Goal: Complete application form

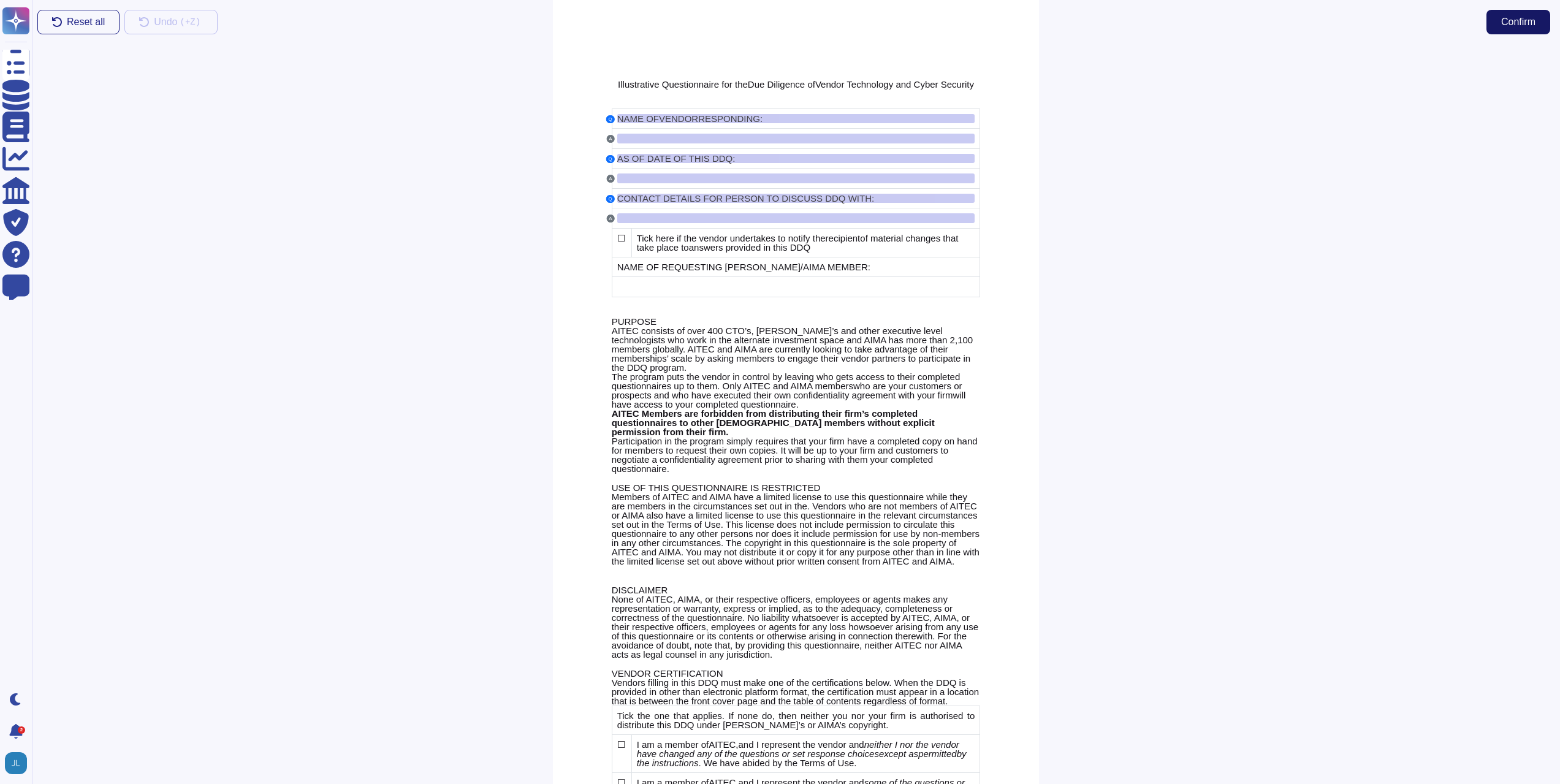
click at [1517, 28] on button "Confirm" at bounding box center [1518, 22] width 64 height 25
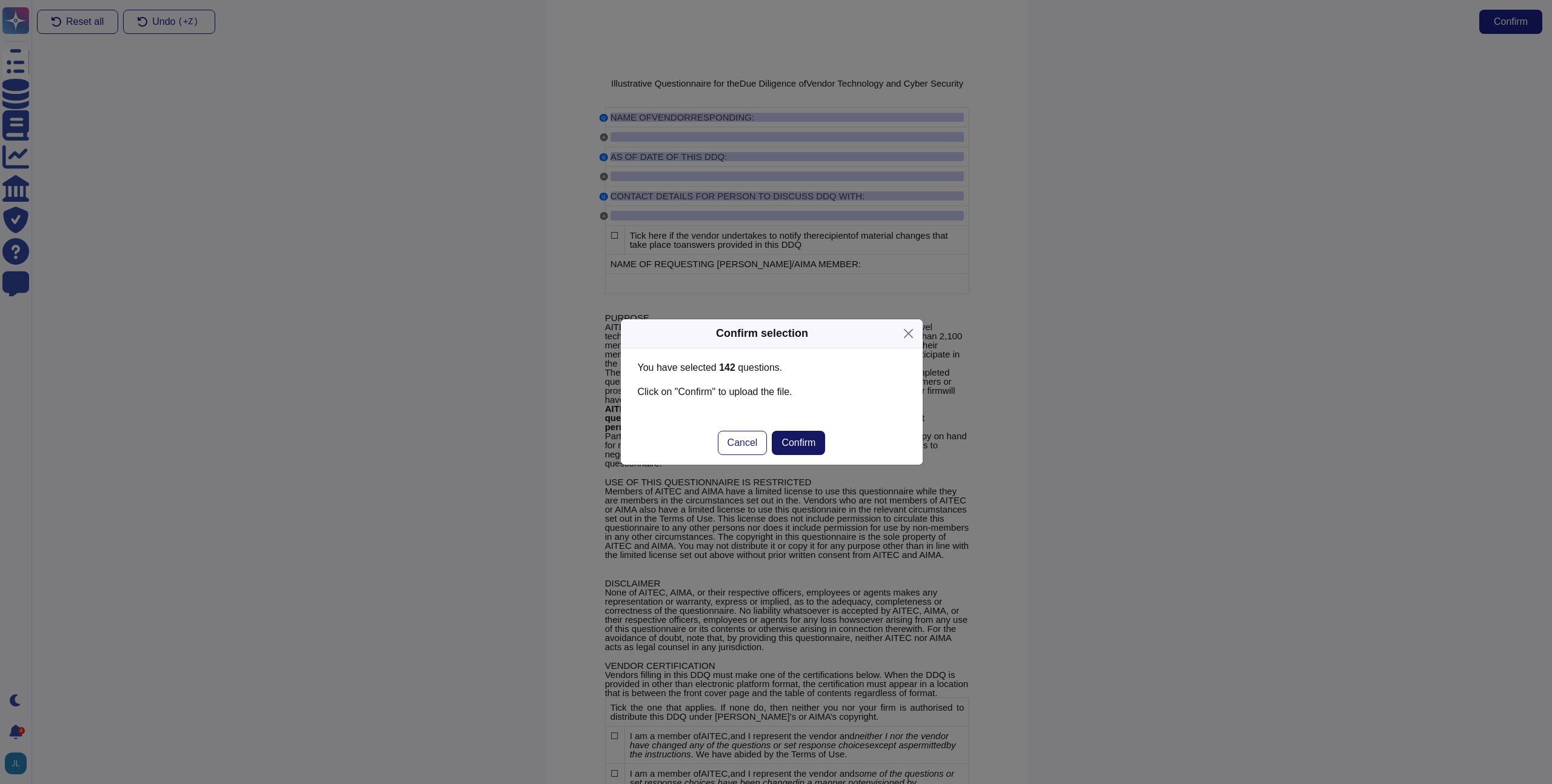
click at [802, 437] on button "Confirm" at bounding box center [798, 443] width 53 height 25
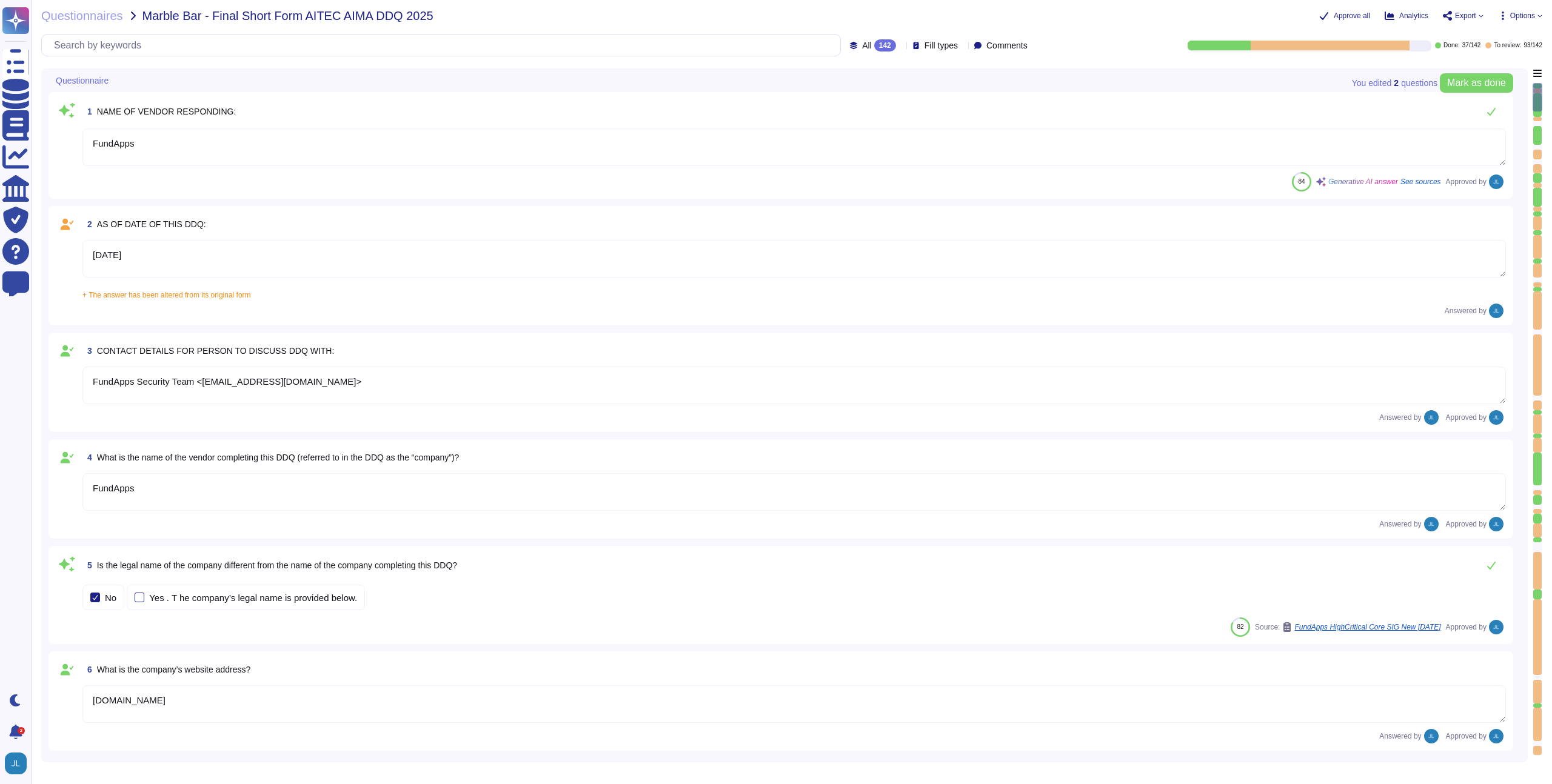
type textarea "FundApps"
type textarea "[DATE]"
type textarea "FundApps Security Team <[EMAIL_ADDRESS][DOMAIN_NAME]>"
type textarea "FundApps"
type textarea "[DOMAIN_NAME]"
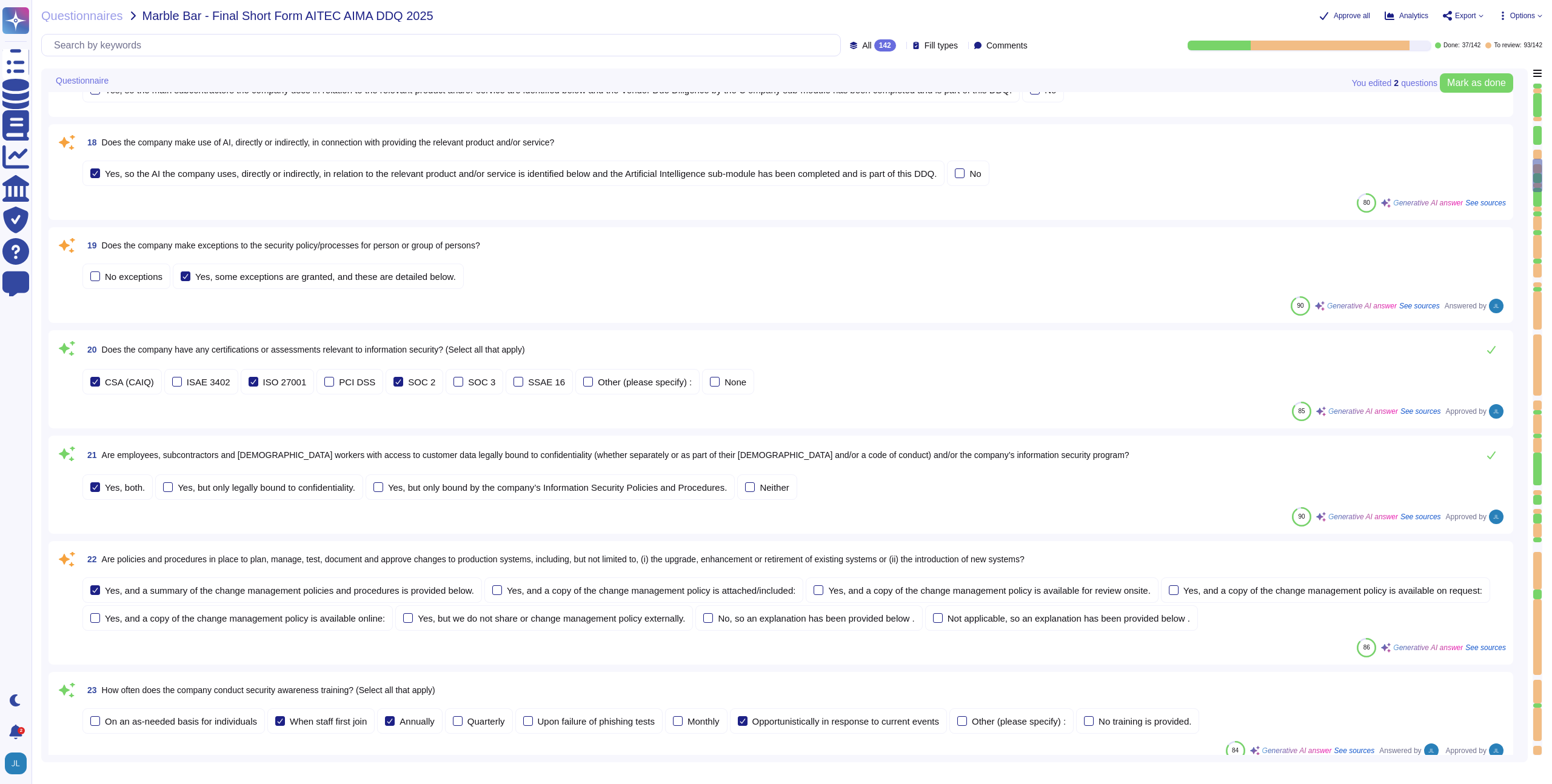
type textarea "The company refers to the relevant product and/or service as "FundApps Sharehol…"
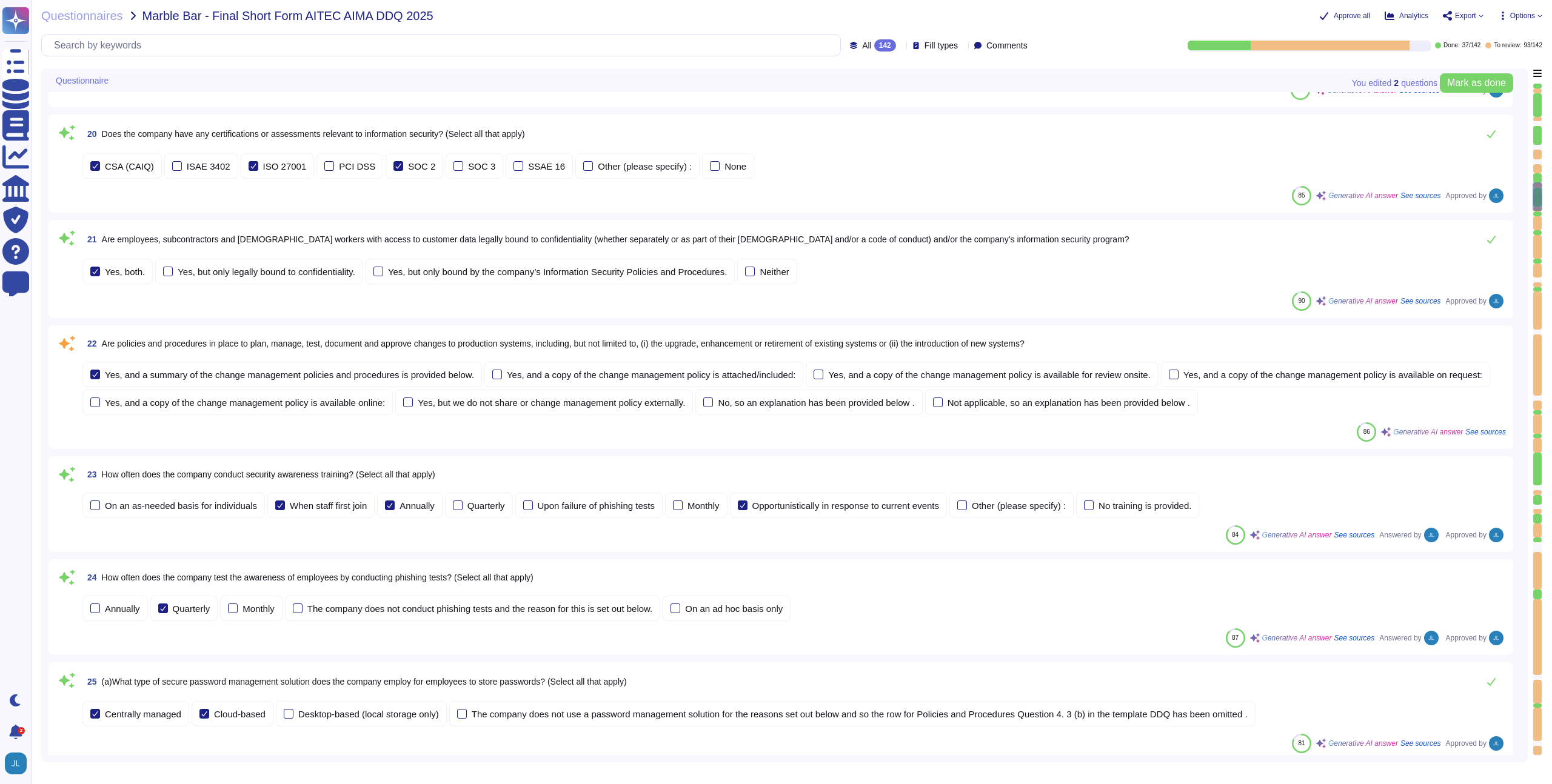
type textarea "Shareholding Disclosure: This service monitors disclosure requirements for majo…"
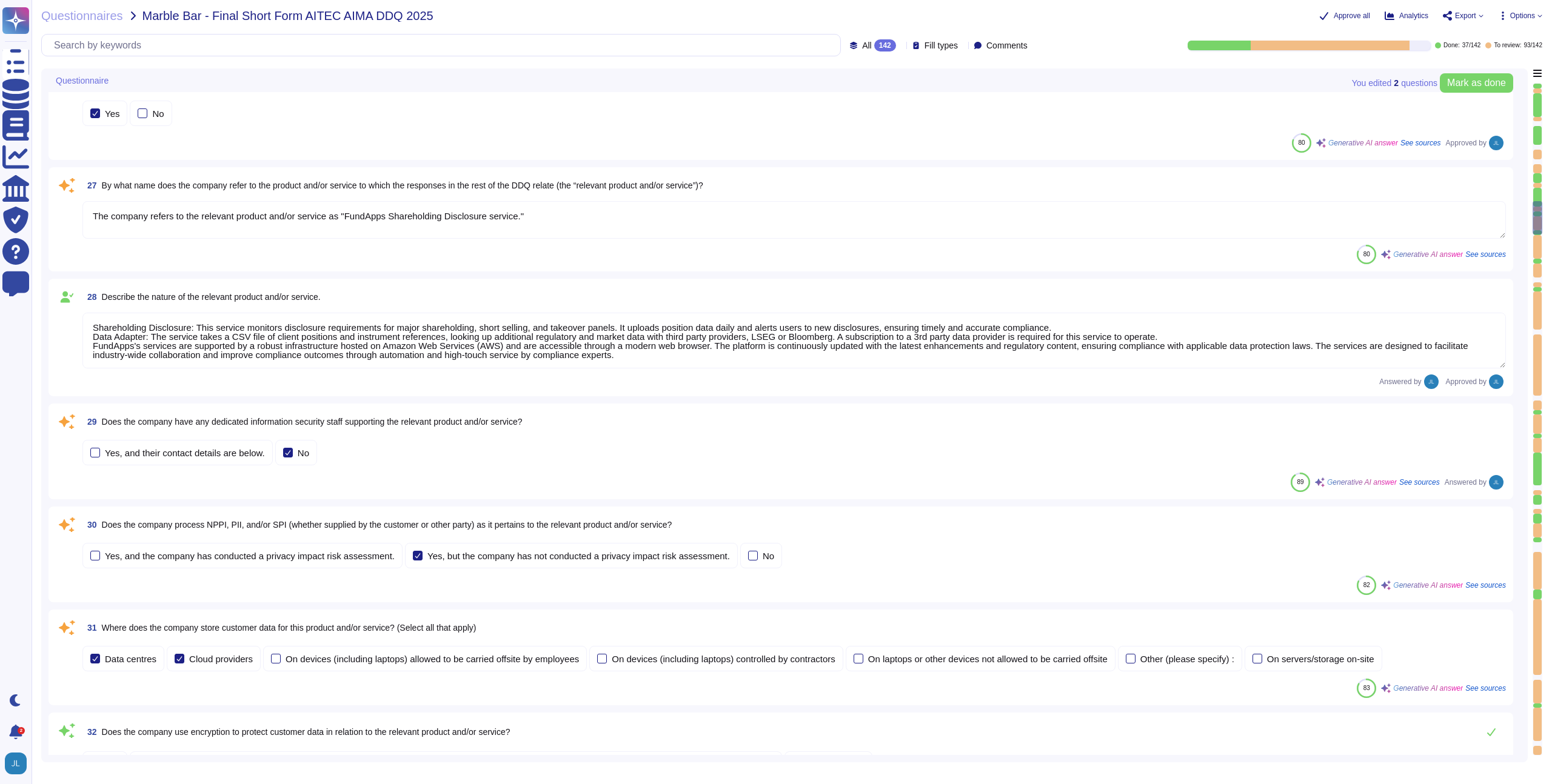
scroll to position [2610, 0]
click at [555, 214] on textarea "The company refers to the relevant product and/or service as "FundApps Sharehol…" at bounding box center [794, 219] width 1424 height 37
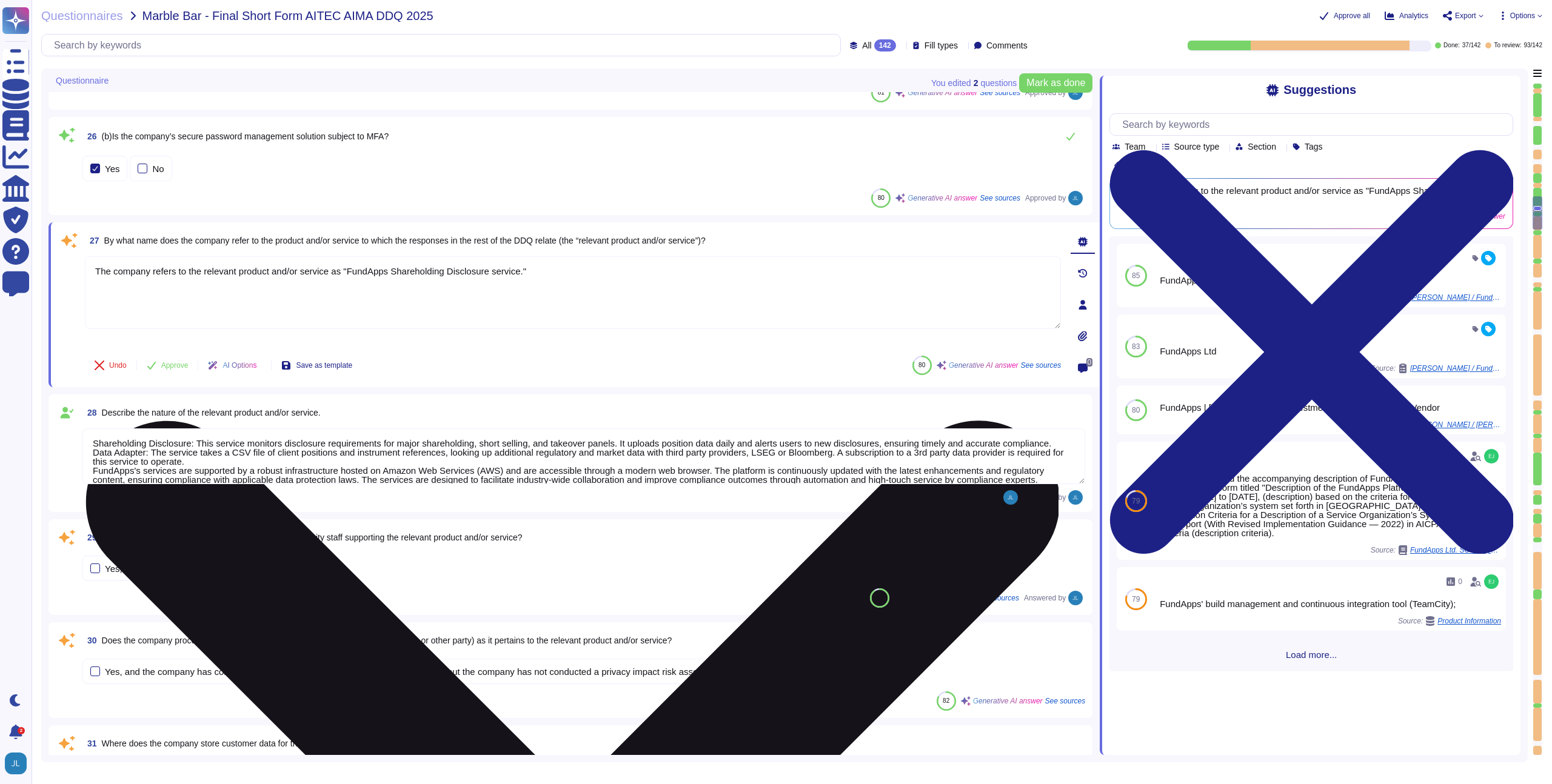
drag, startPoint x: 306, startPoint y: 271, endPoint x: 274, endPoint y: 275, distance: 32.2
click at [274, 275] on textarea "The company refers to the relevant product and/or service as "FundApps Sharehol…" at bounding box center [572, 293] width 976 height 73
drag, startPoint x: 311, startPoint y: 272, endPoint x: 283, endPoint y: 273, distance: 28.0
click at [283, 273] on textarea "The company refers to the relevant products service as "FundApps Shareholding D…" at bounding box center [572, 293] width 976 height 73
click at [486, 271] on textarea "The company refers to the relevant products as "FundApps Shareholding Disclosur…" at bounding box center [572, 293] width 976 height 73
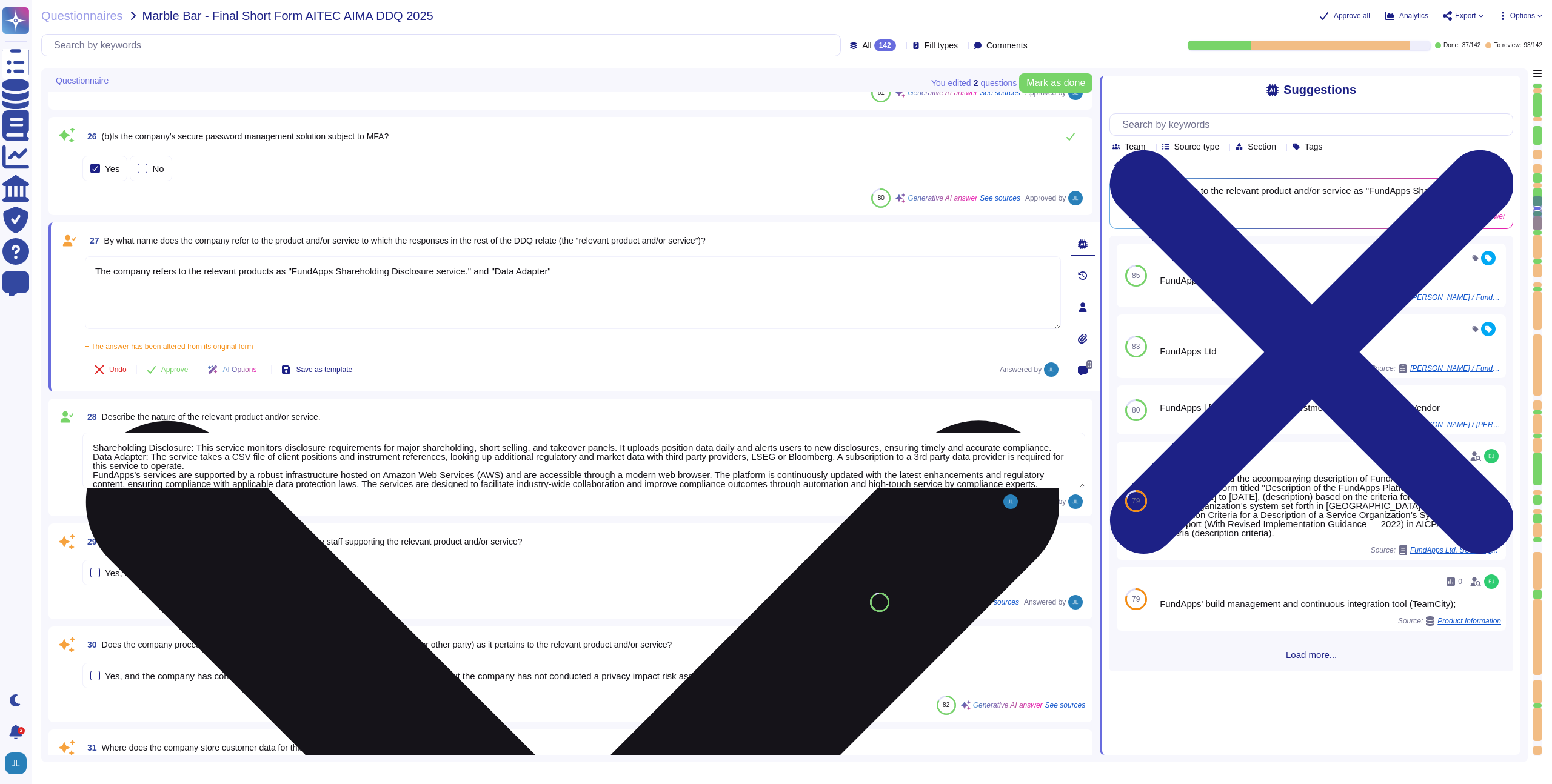
click at [507, 271] on textarea "The company refers to the relevant products as "FundApps Shareholding Disclosur…" at bounding box center [572, 293] width 976 height 73
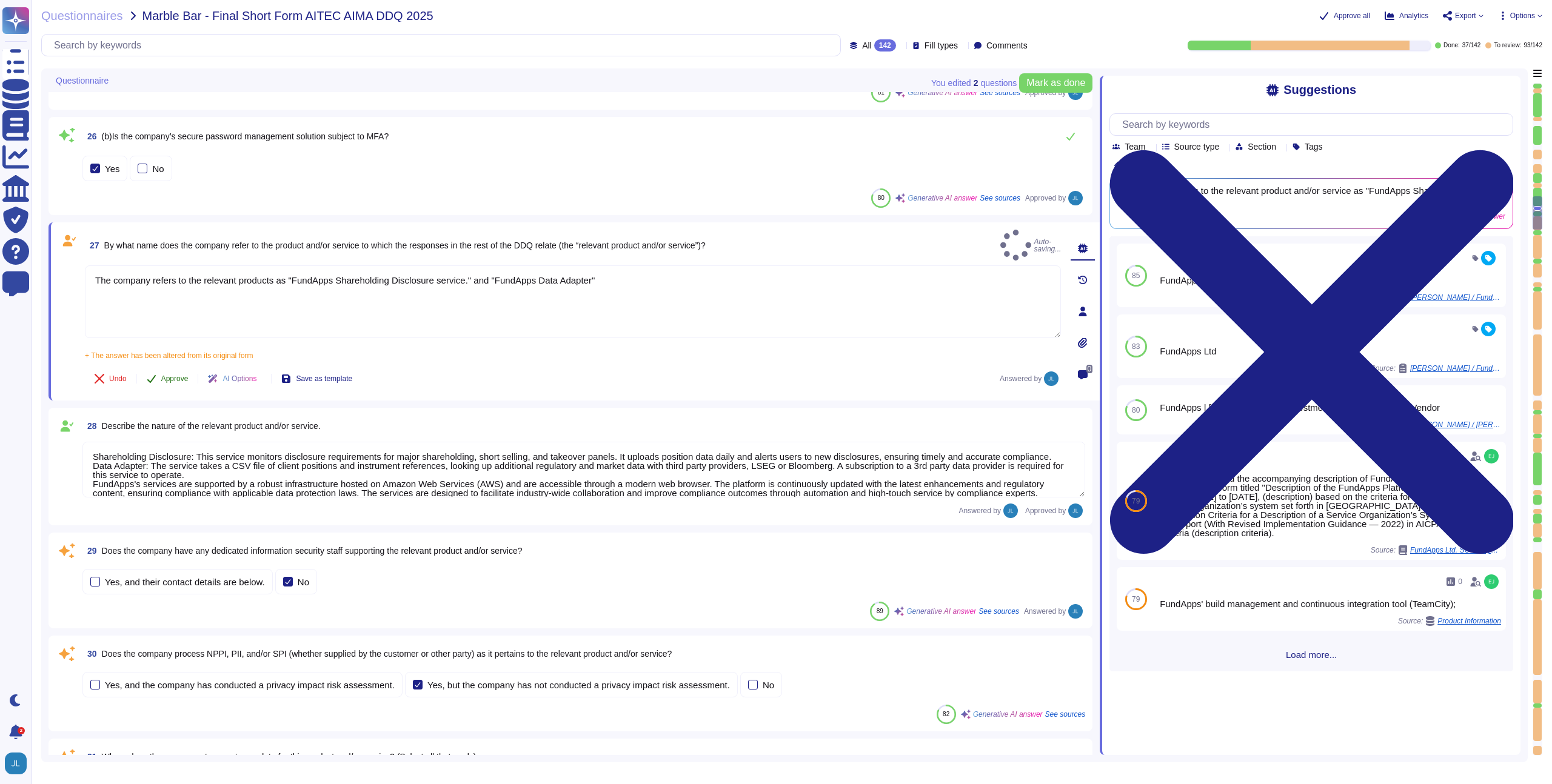
click at [170, 375] on span "Approve" at bounding box center [175, 378] width 27 height 7
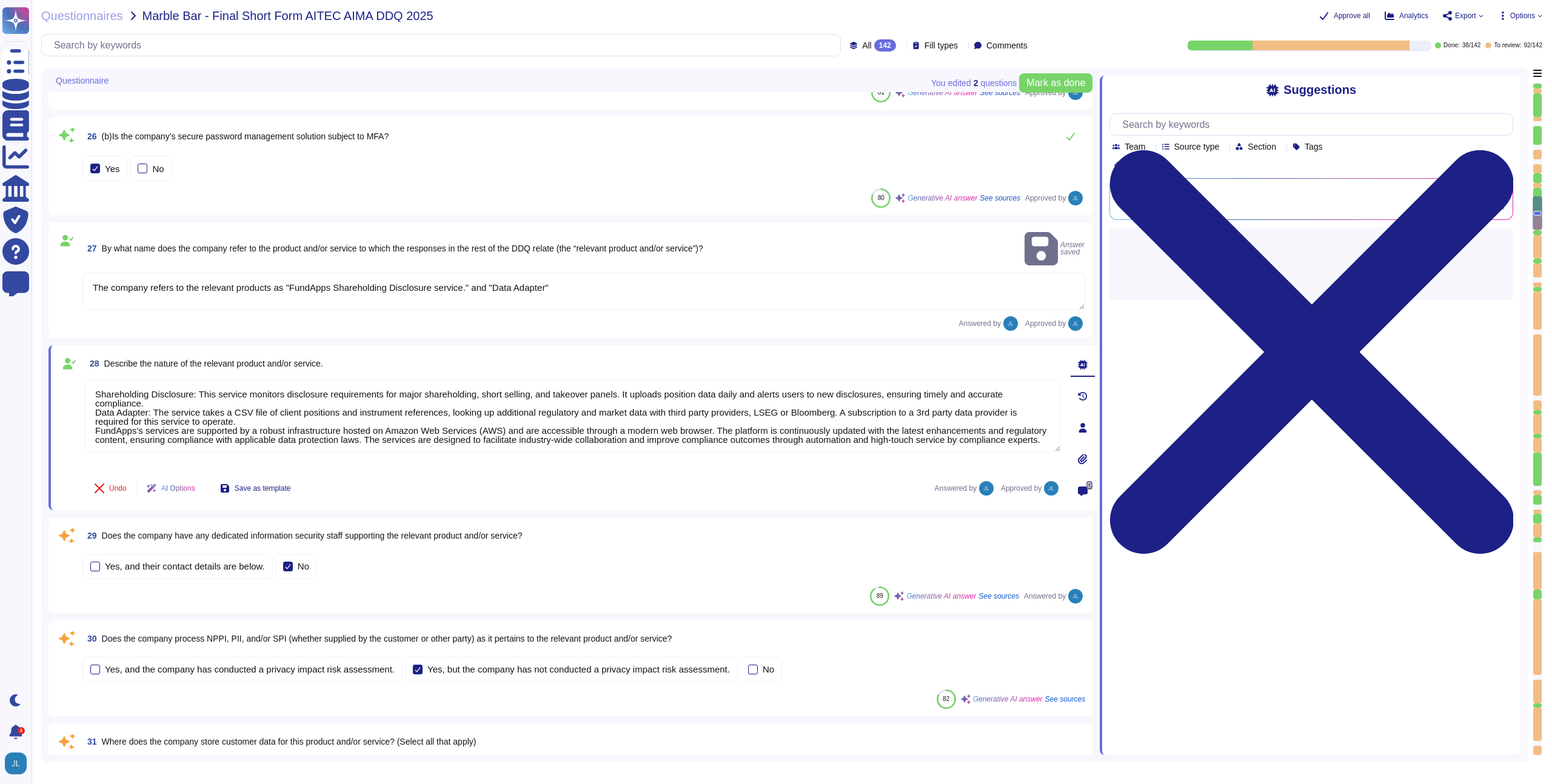
type textarea "The company refers to the relevant products as "FundApps Shareholding Disclosur…"
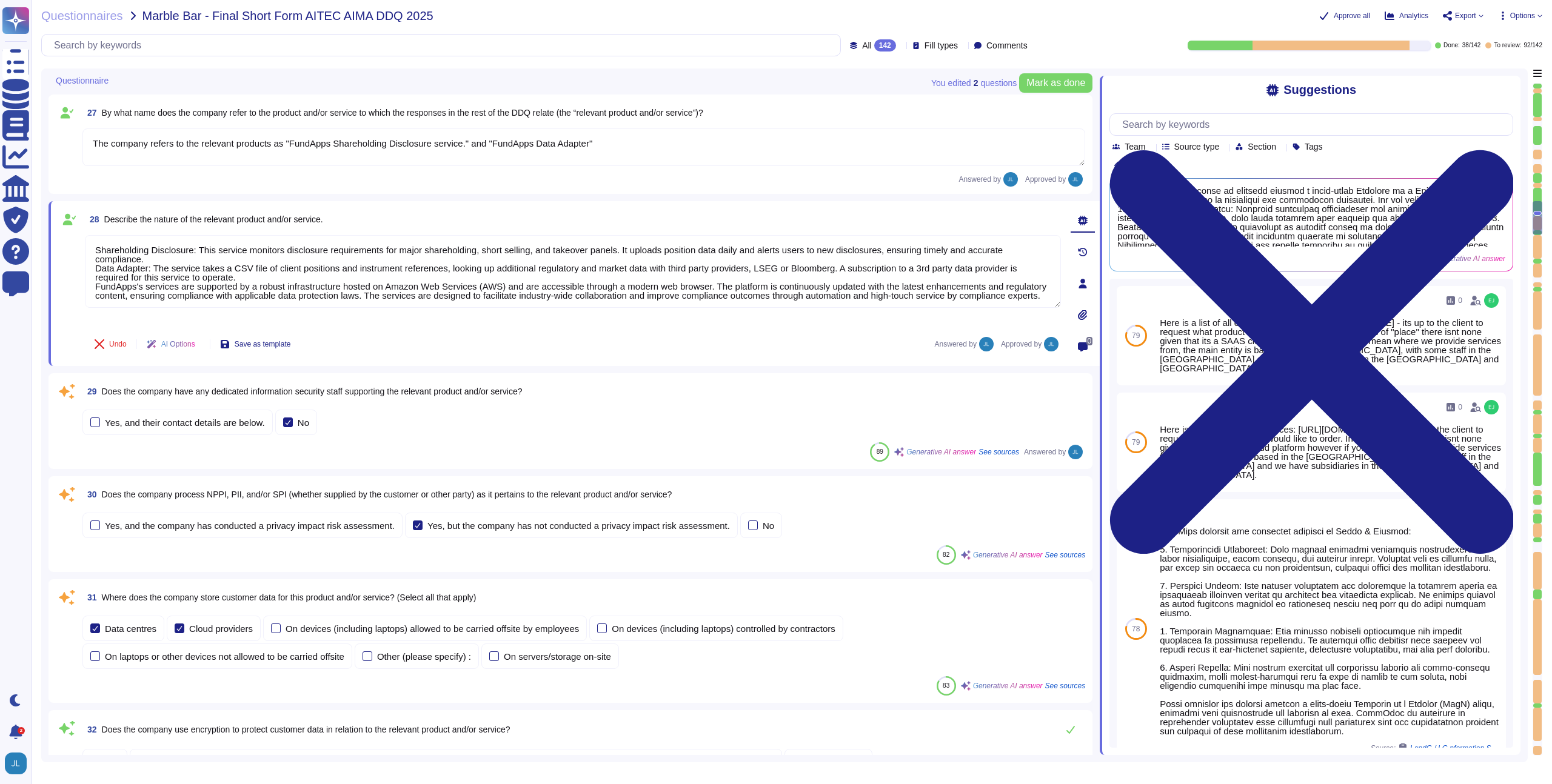
scroll to position [2744, 0]
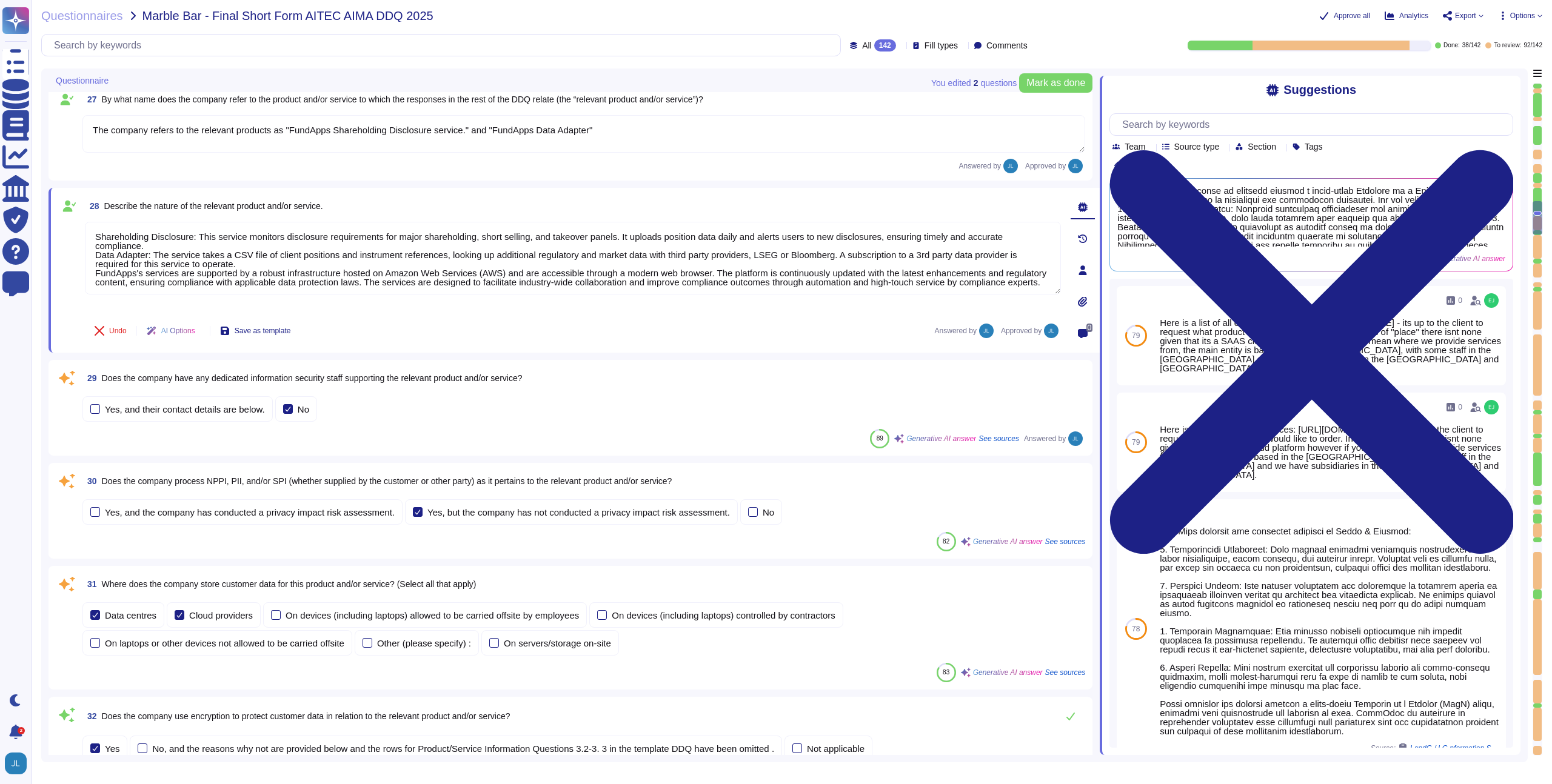
click at [416, 377] on span "Does the company have any dedicated information security staff supporting the r…" at bounding box center [313, 378] width 421 height 9
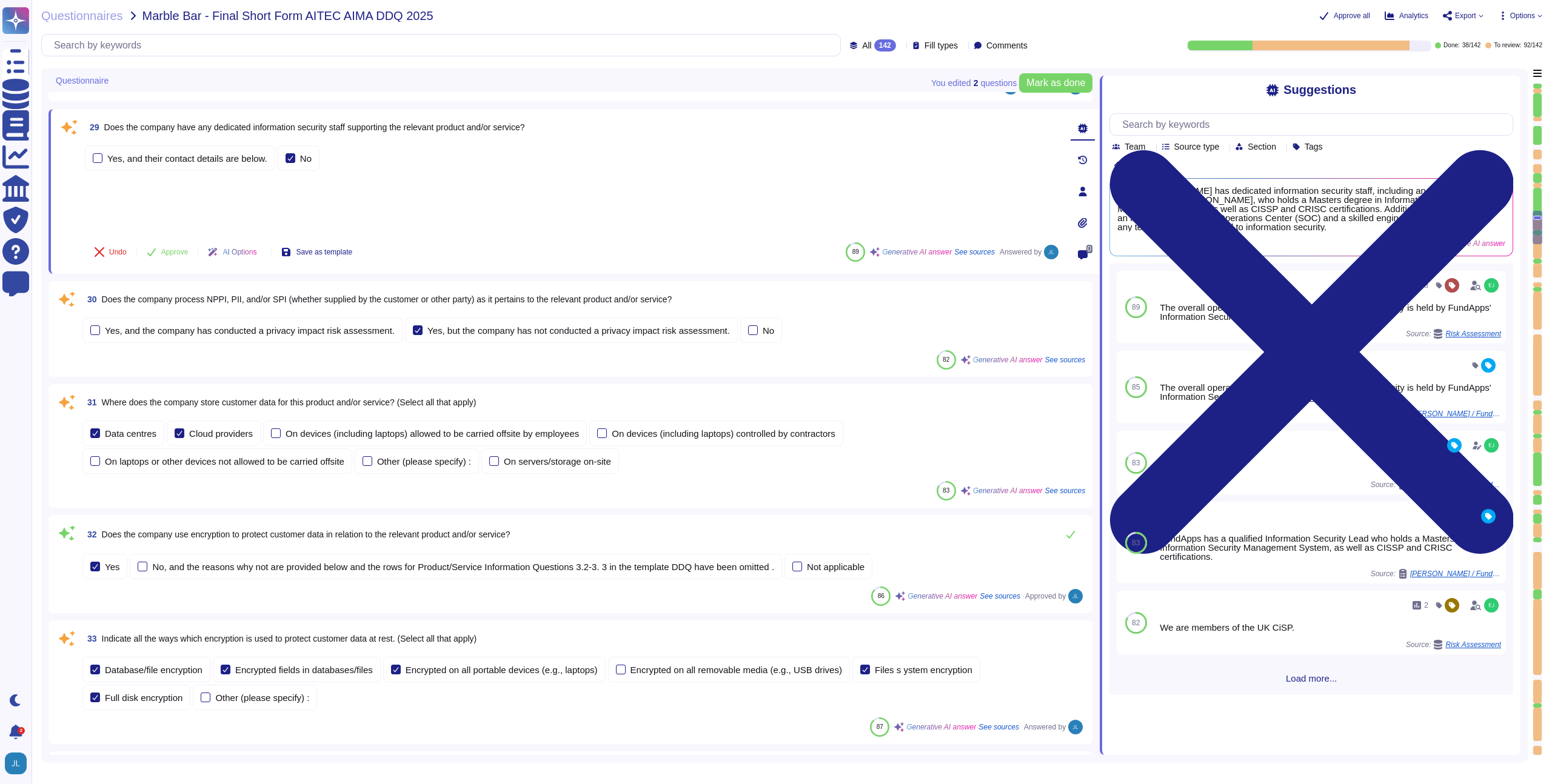
scroll to position [2944, 0]
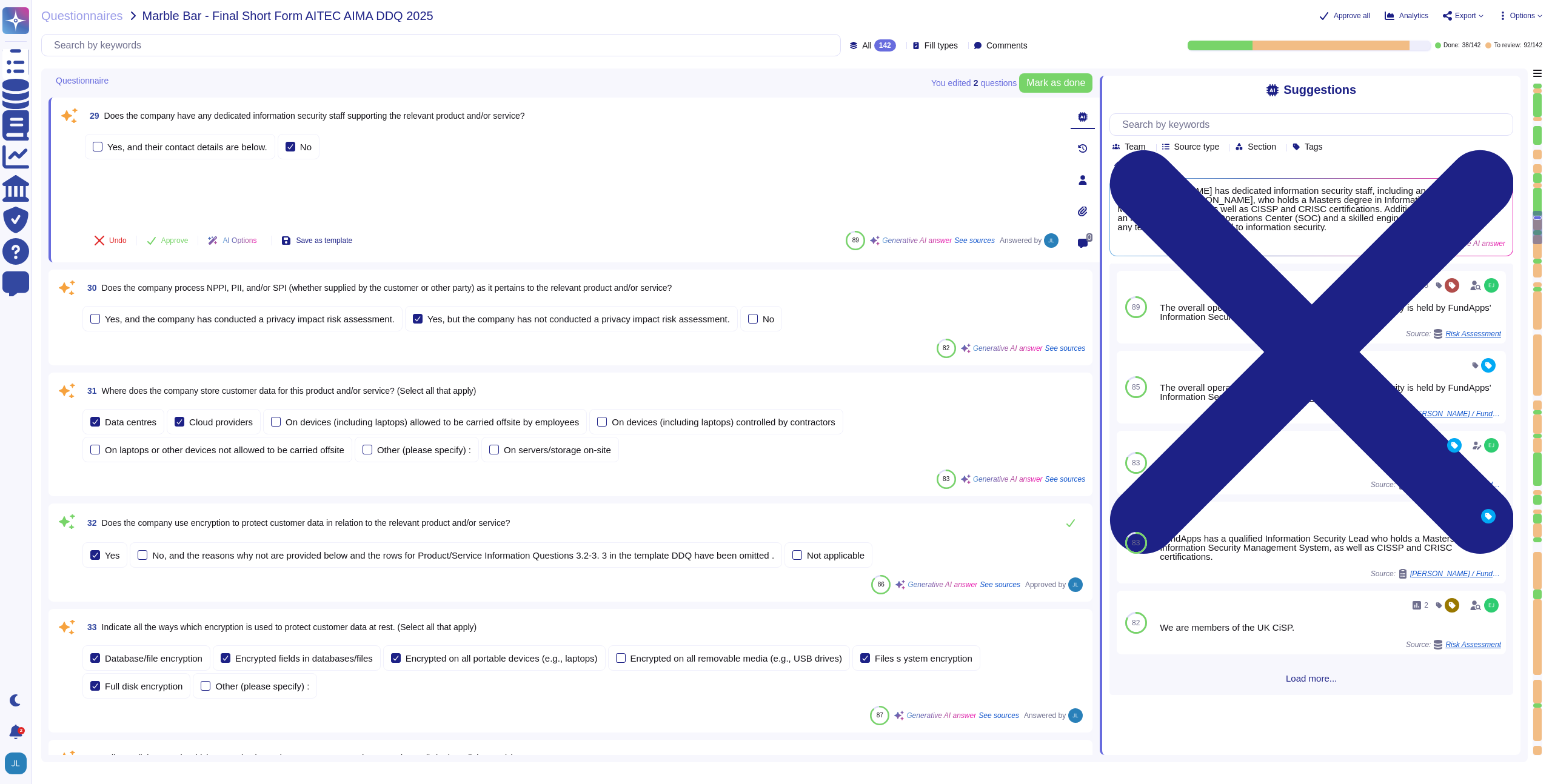
click at [326, 388] on span "Where does the company store customer data for this product and/or service? (Se…" at bounding box center [289, 391] width 374 height 9
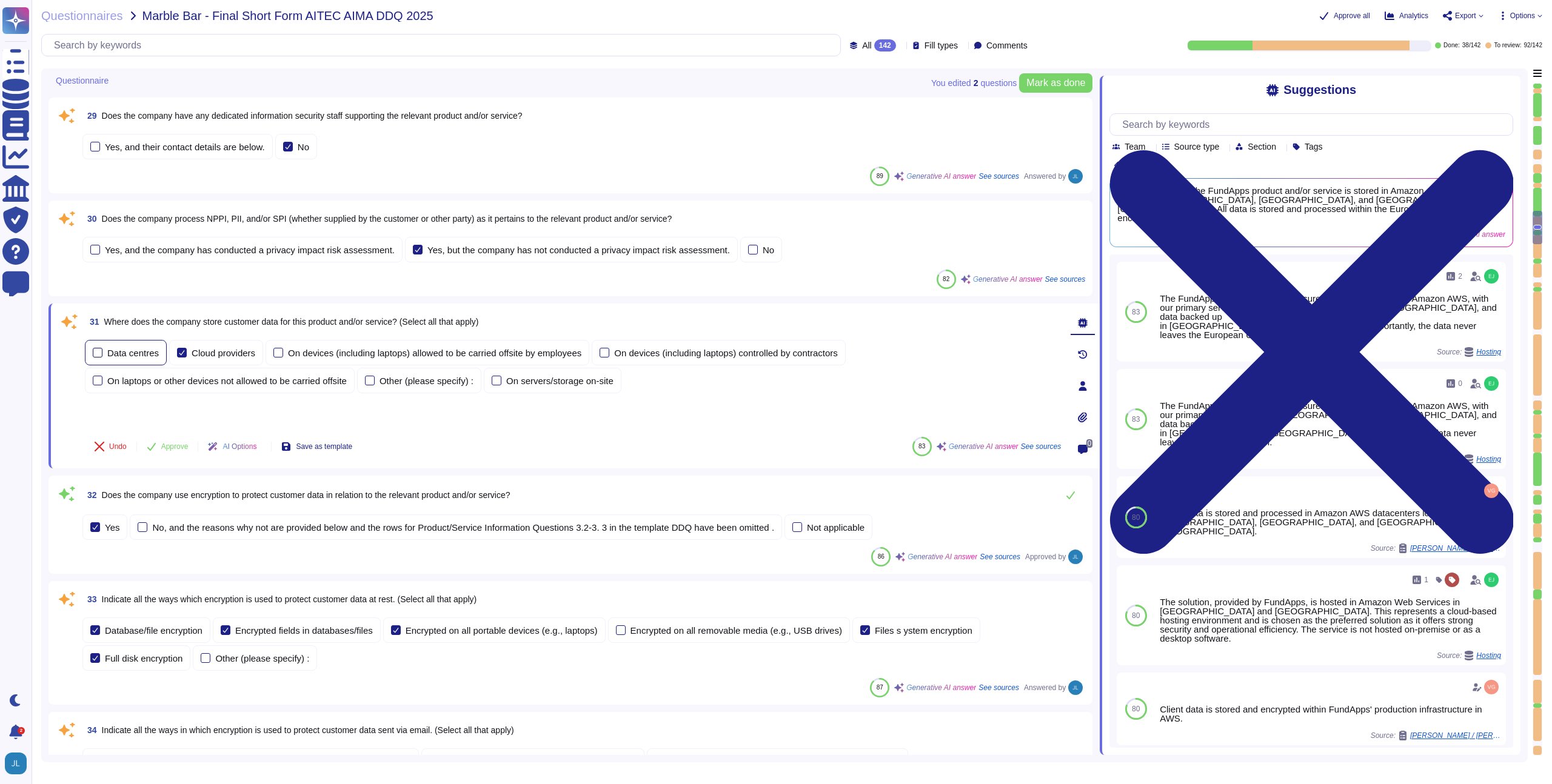
click at [126, 351] on div "Data centres" at bounding box center [133, 352] width 51 height 9
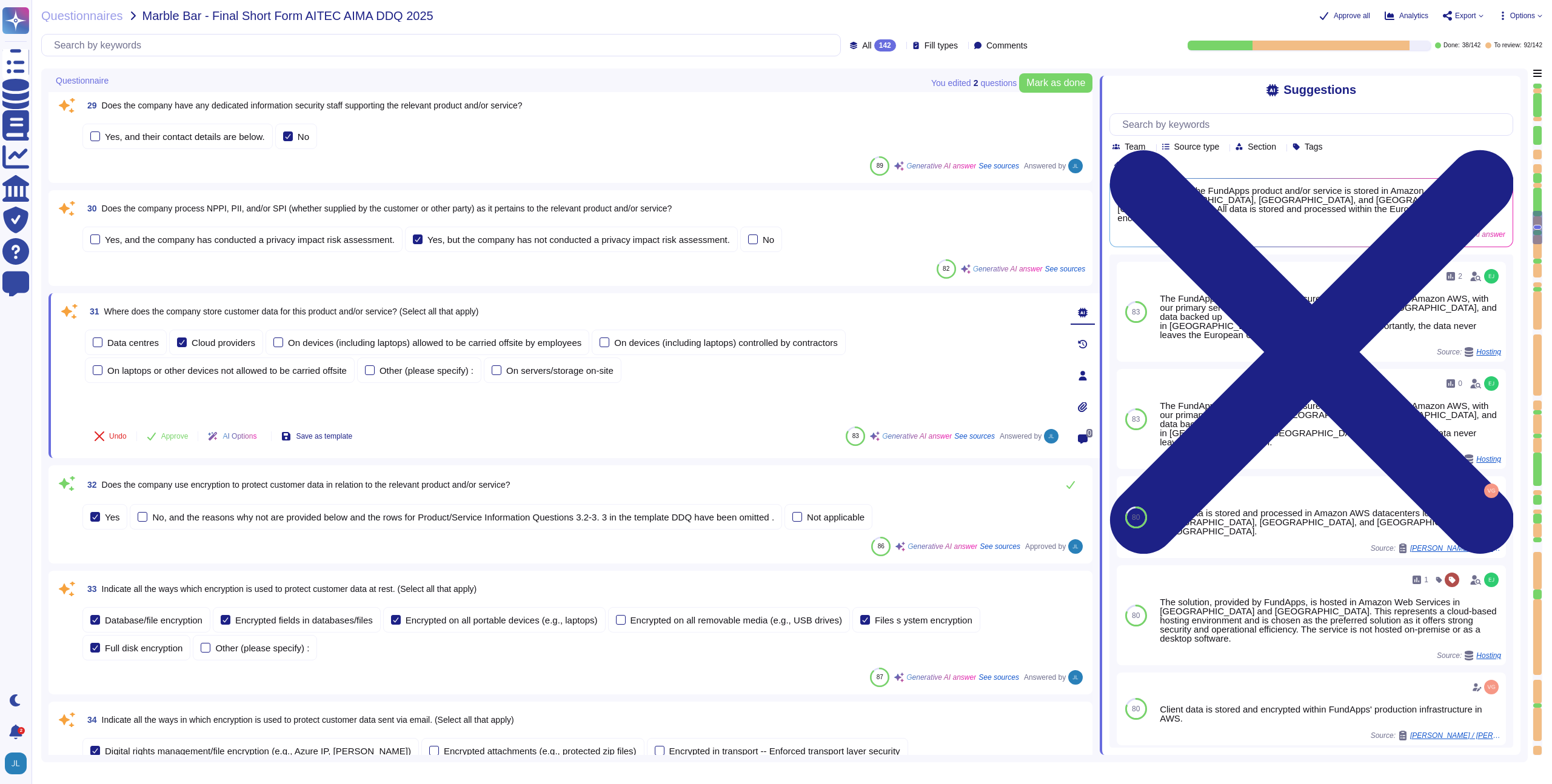
scroll to position [2964, 0]
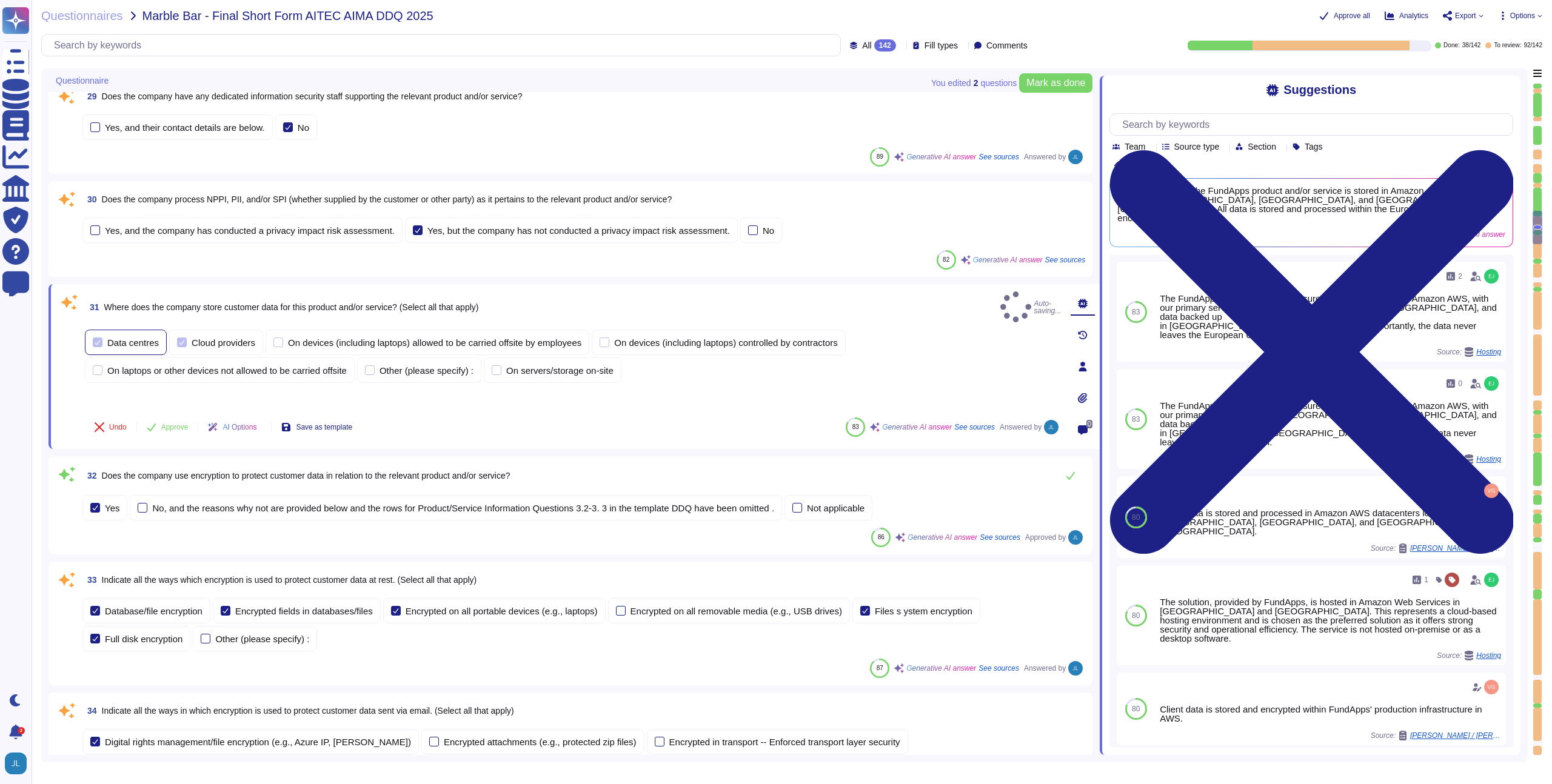
click at [121, 338] on div "Data centres" at bounding box center [133, 342] width 51 height 9
click at [182, 427] on span "Approve" at bounding box center [175, 426] width 27 height 7
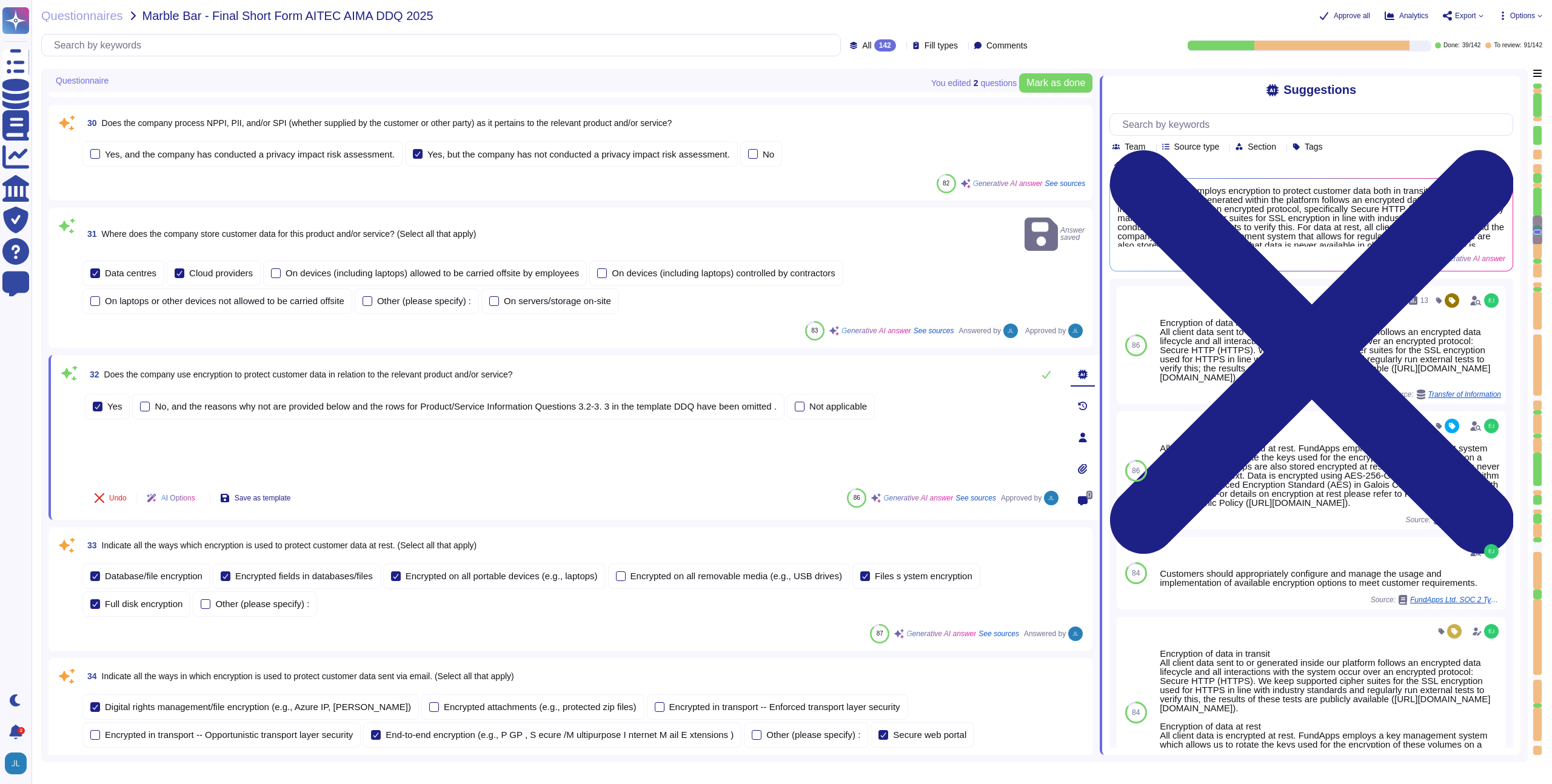
scroll to position [3016, 0]
type textarea "The company refers to the relevant products as "FundApps Shareholding Disclosur…"
type textarea "Shareholding Disclosure: This service monitors disclosure requirements for majo…"
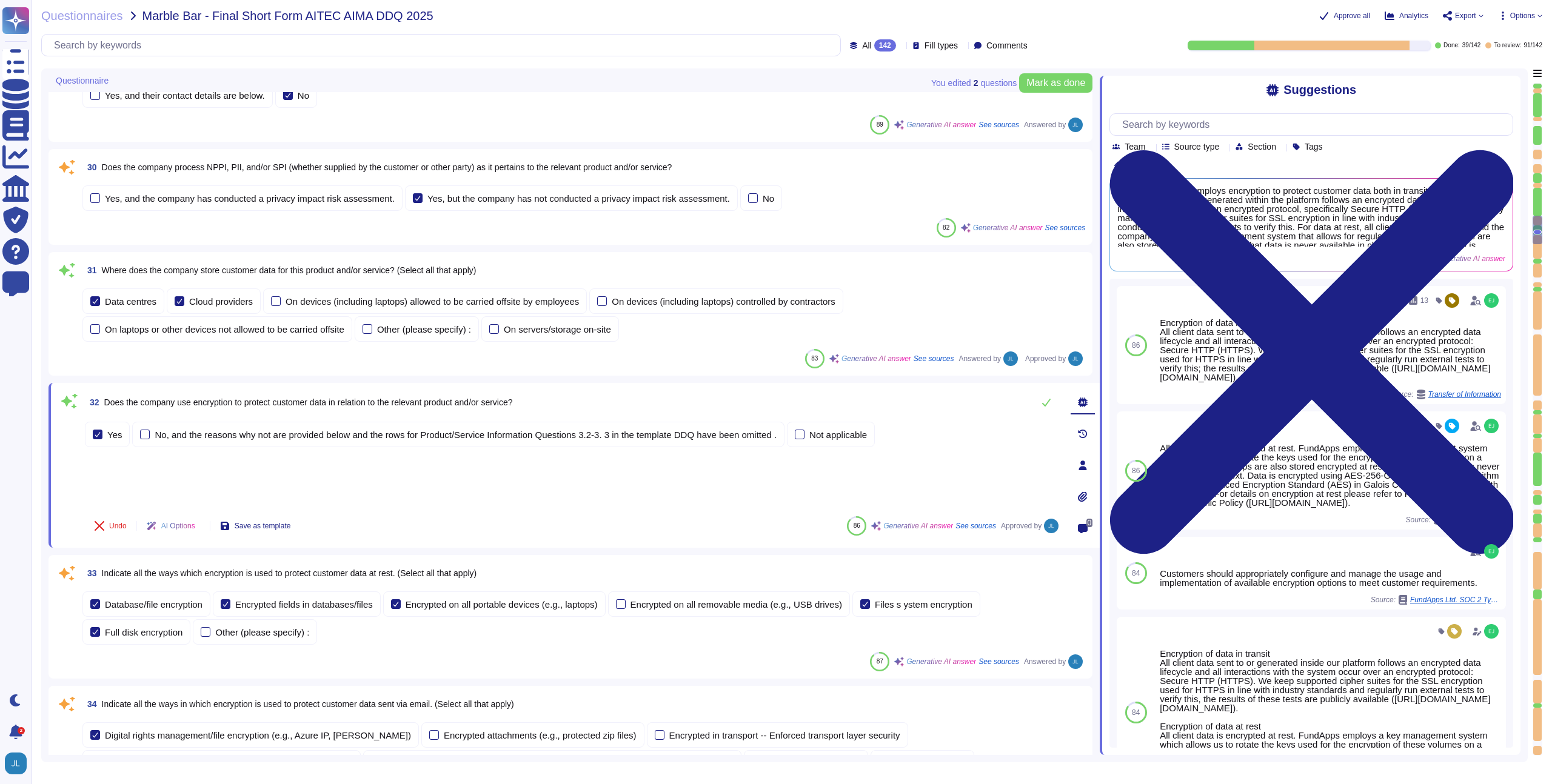
click at [266, 268] on span "Where does the company store customer data for this product and/or service? (Se…" at bounding box center [289, 271] width 374 height 9
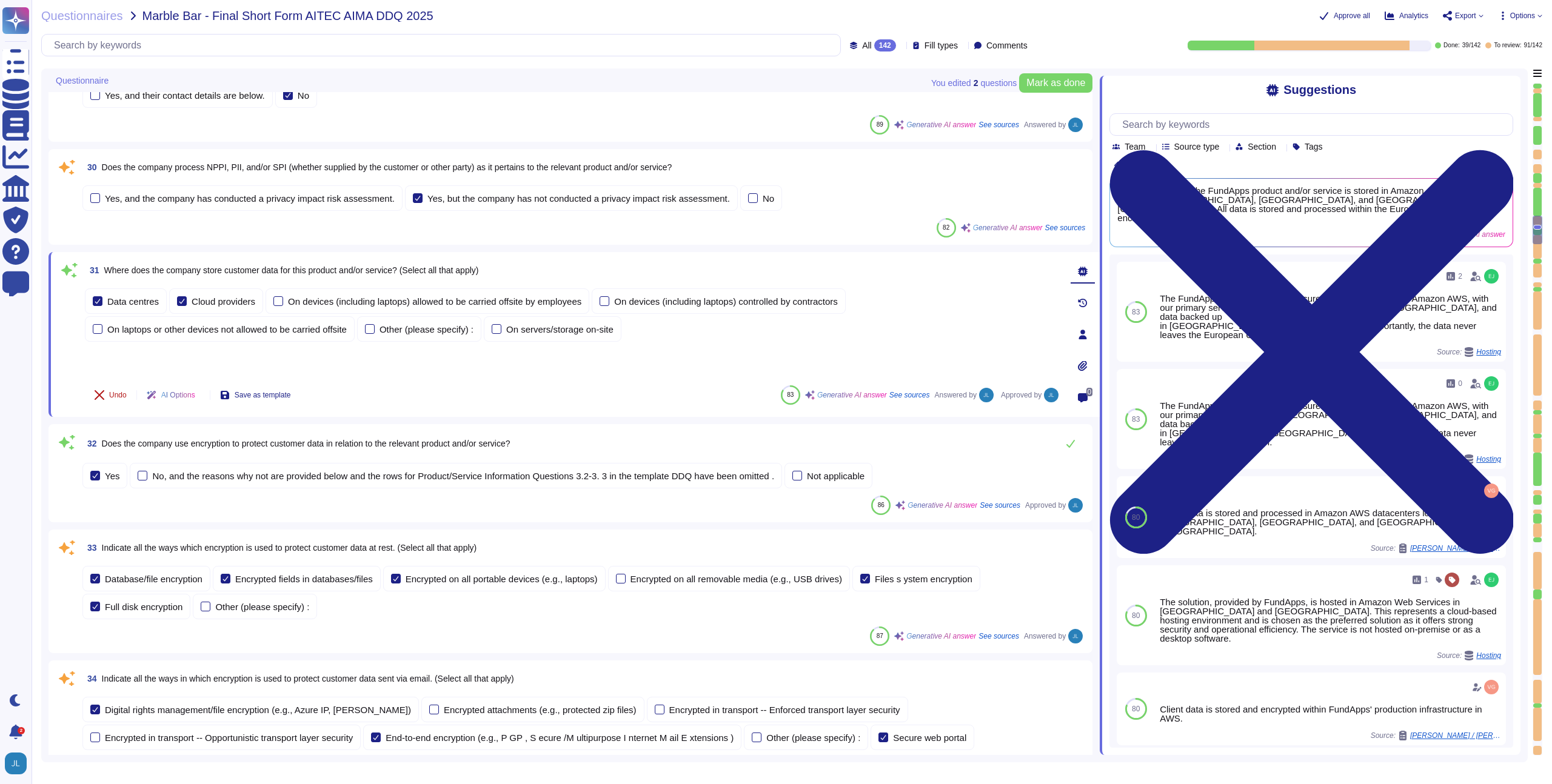
click at [110, 398] on span "Undo" at bounding box center [118, 395] width 17 height 7
click at [236, 256] on div "31 Where does the company store customer data for this product and/or service? …" at bounding box center [574, 335] width 1051 height 165
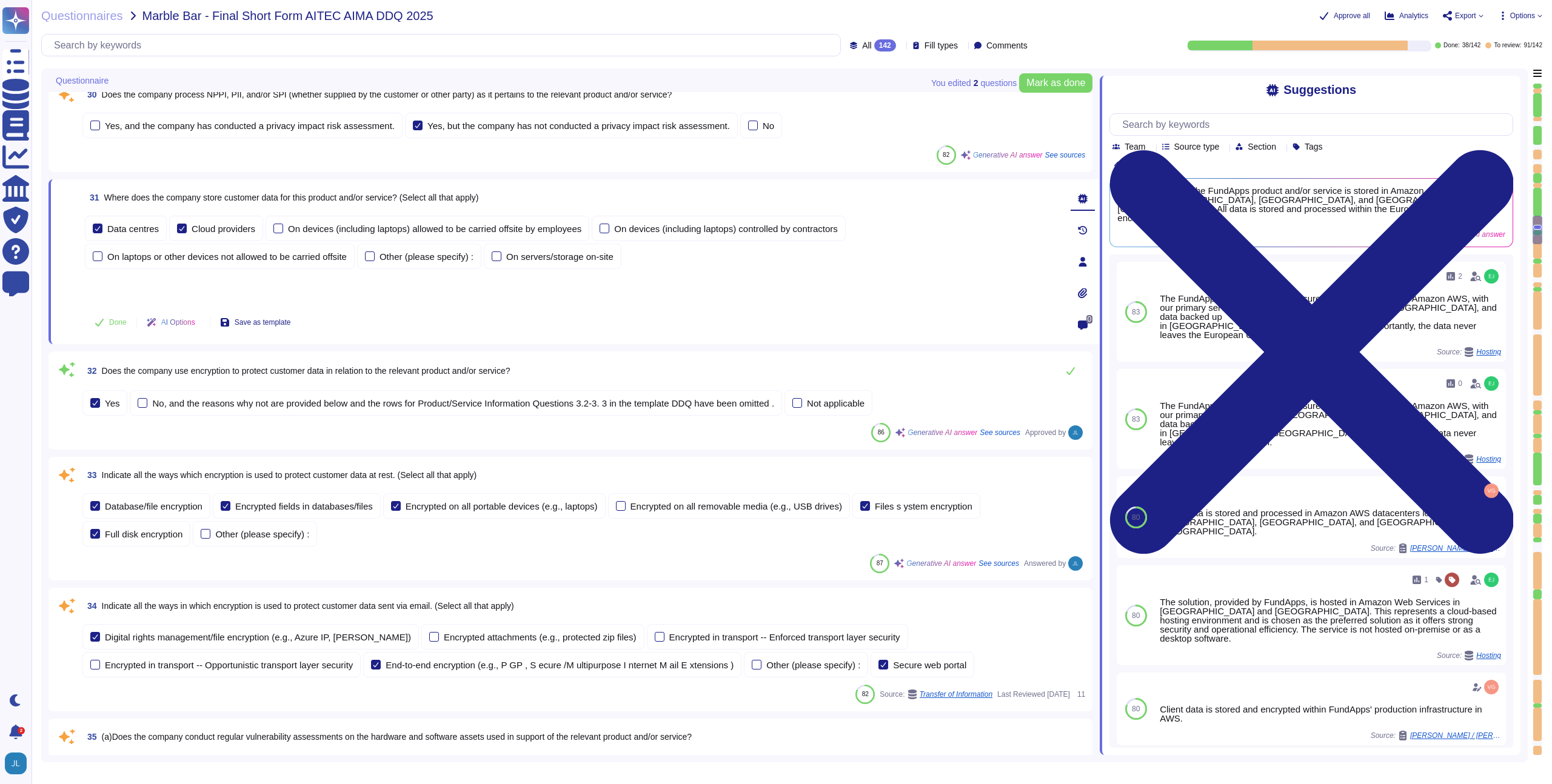
scroll to position [3268, 0]
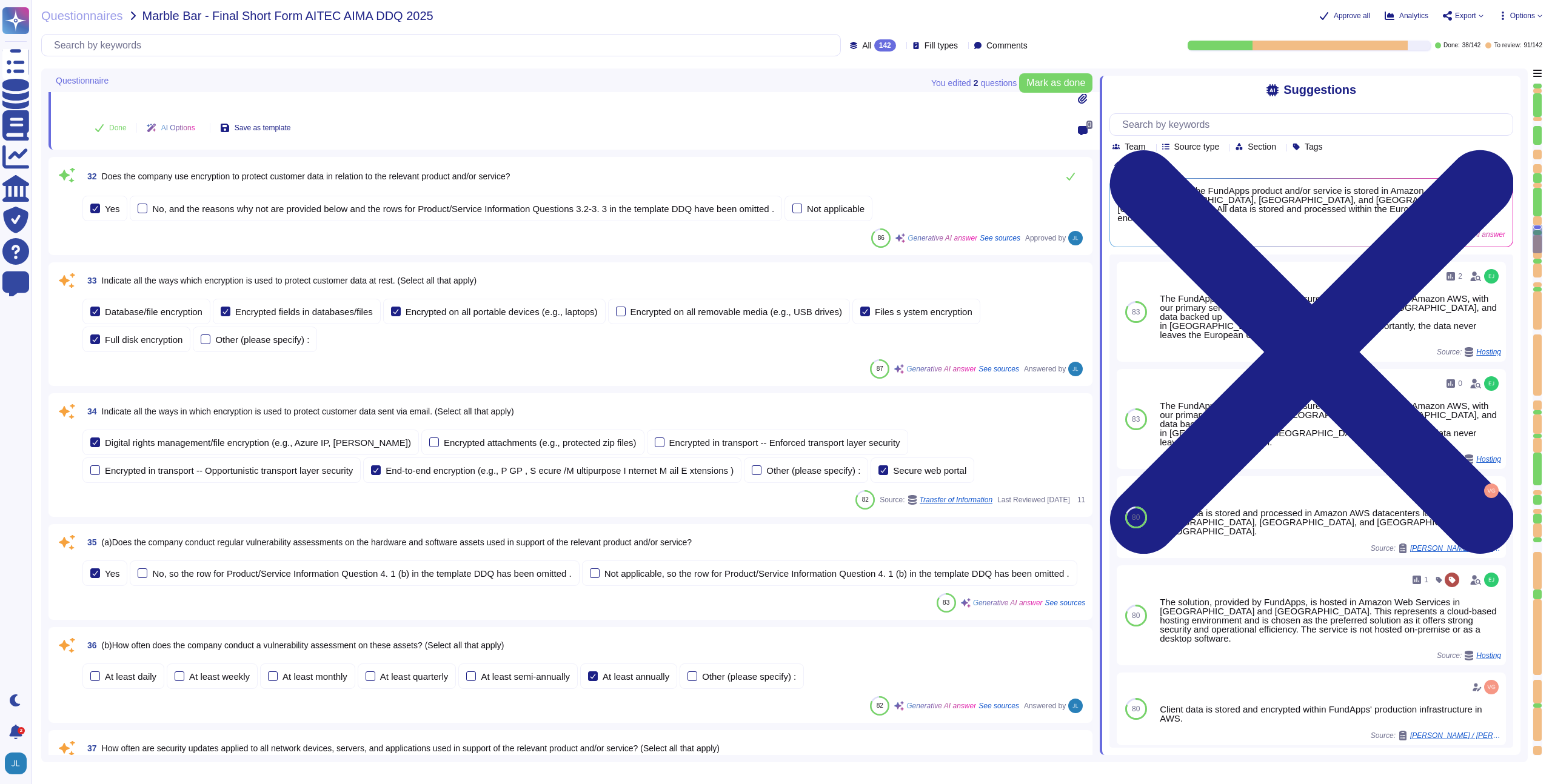
click at [488, 380] on div "33 Indicate all the ways which encryption is used to protect customer data at r…" at bounding box center [570, 324] width 1044 height 123
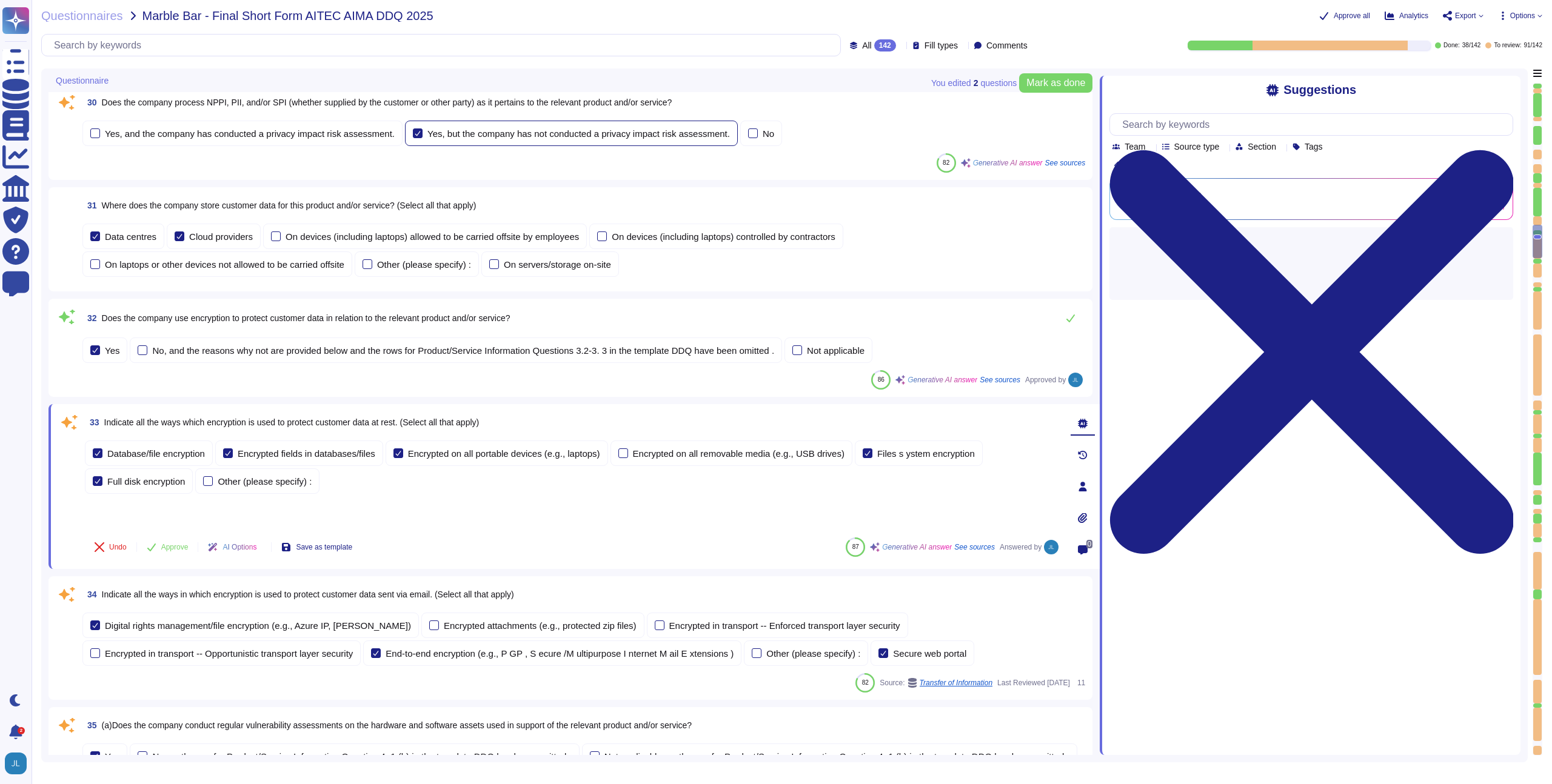
scroll to position [2861, 0]
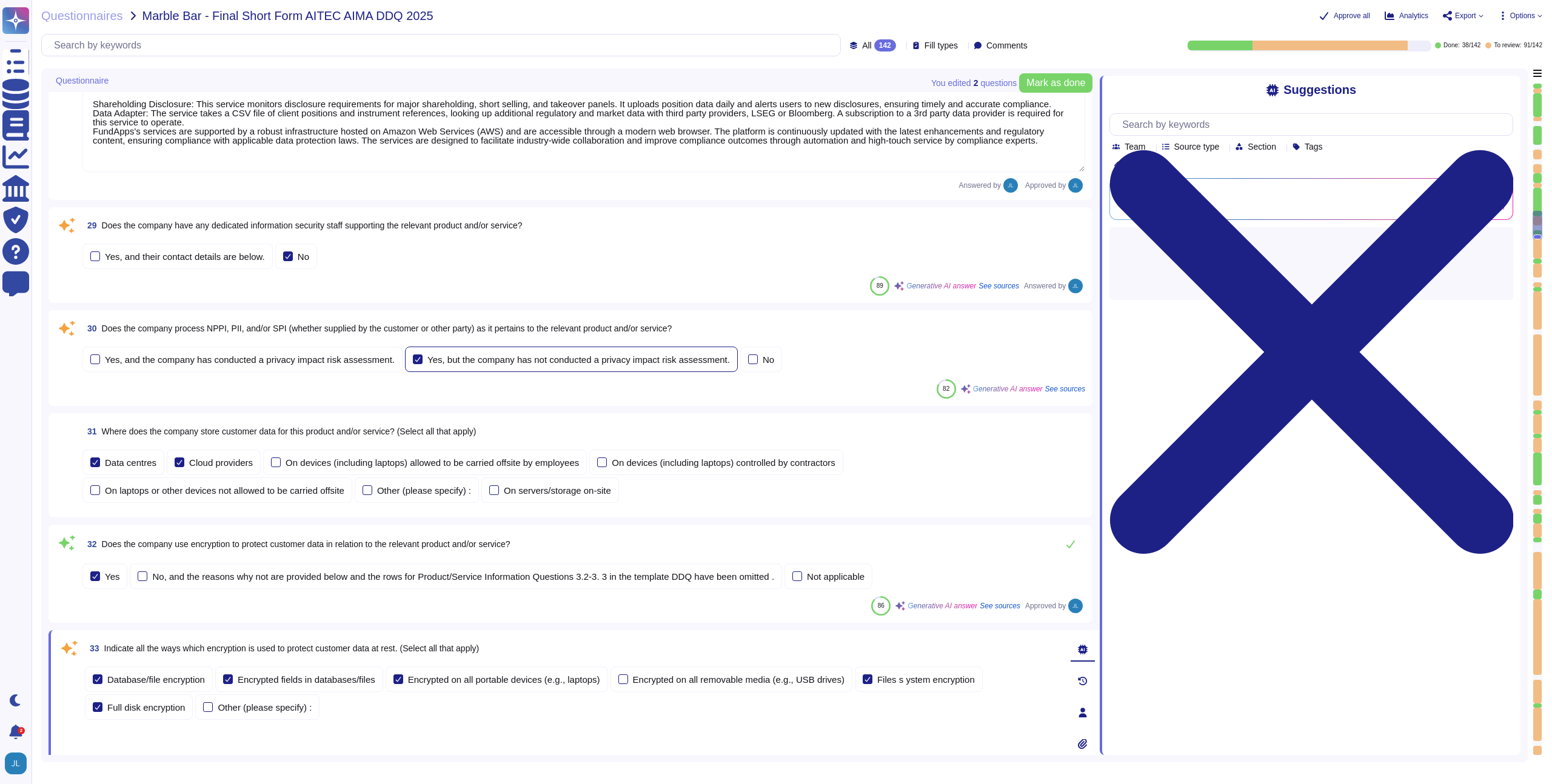
type textarea "The company refers to the relevant products as "FundApps Shareholding Disclosur…"
type textarea "Shareholding Disclosure: This service monitors disclosure requirements for majo…"
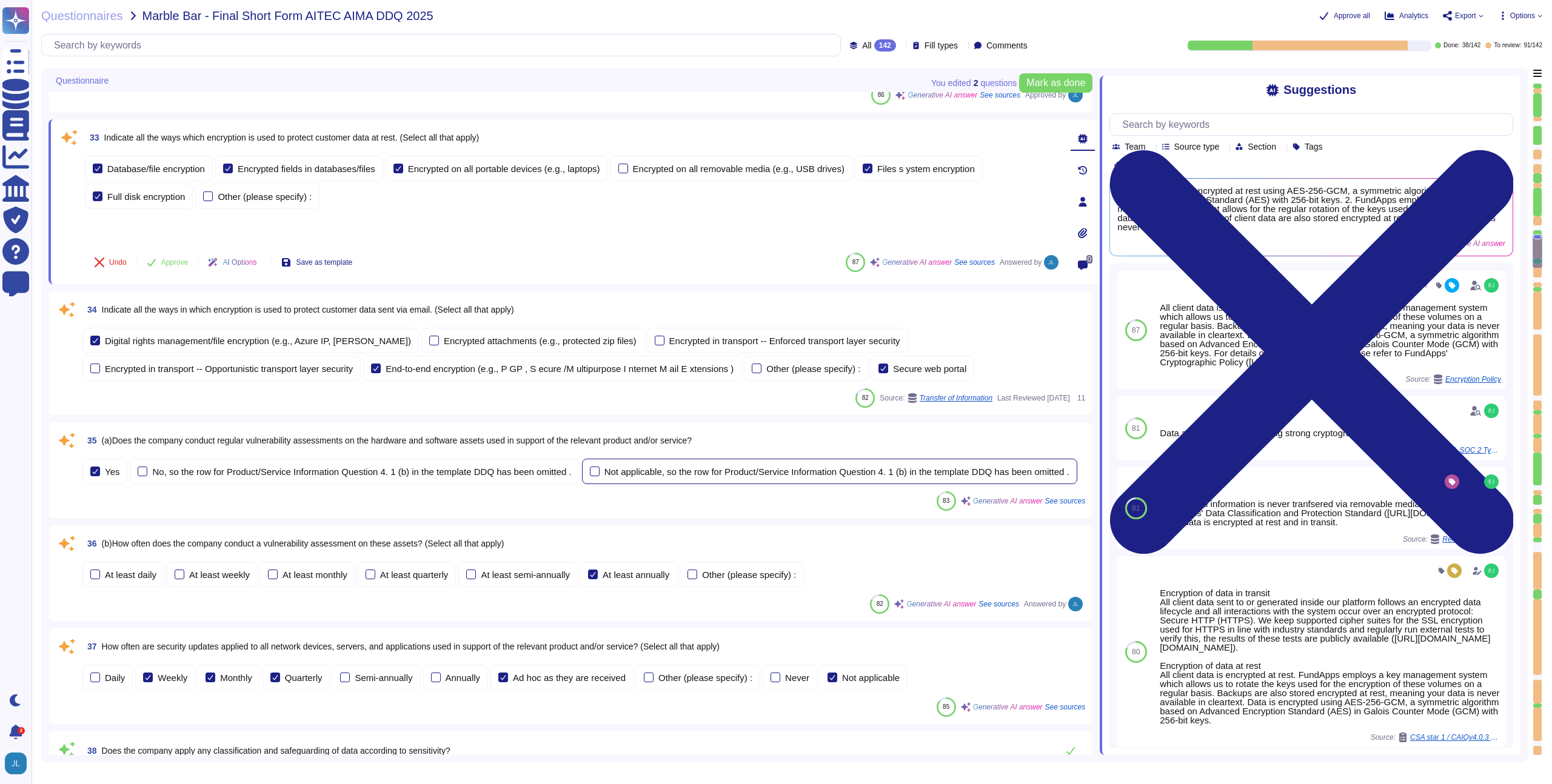
scroll to position [3480, 0]
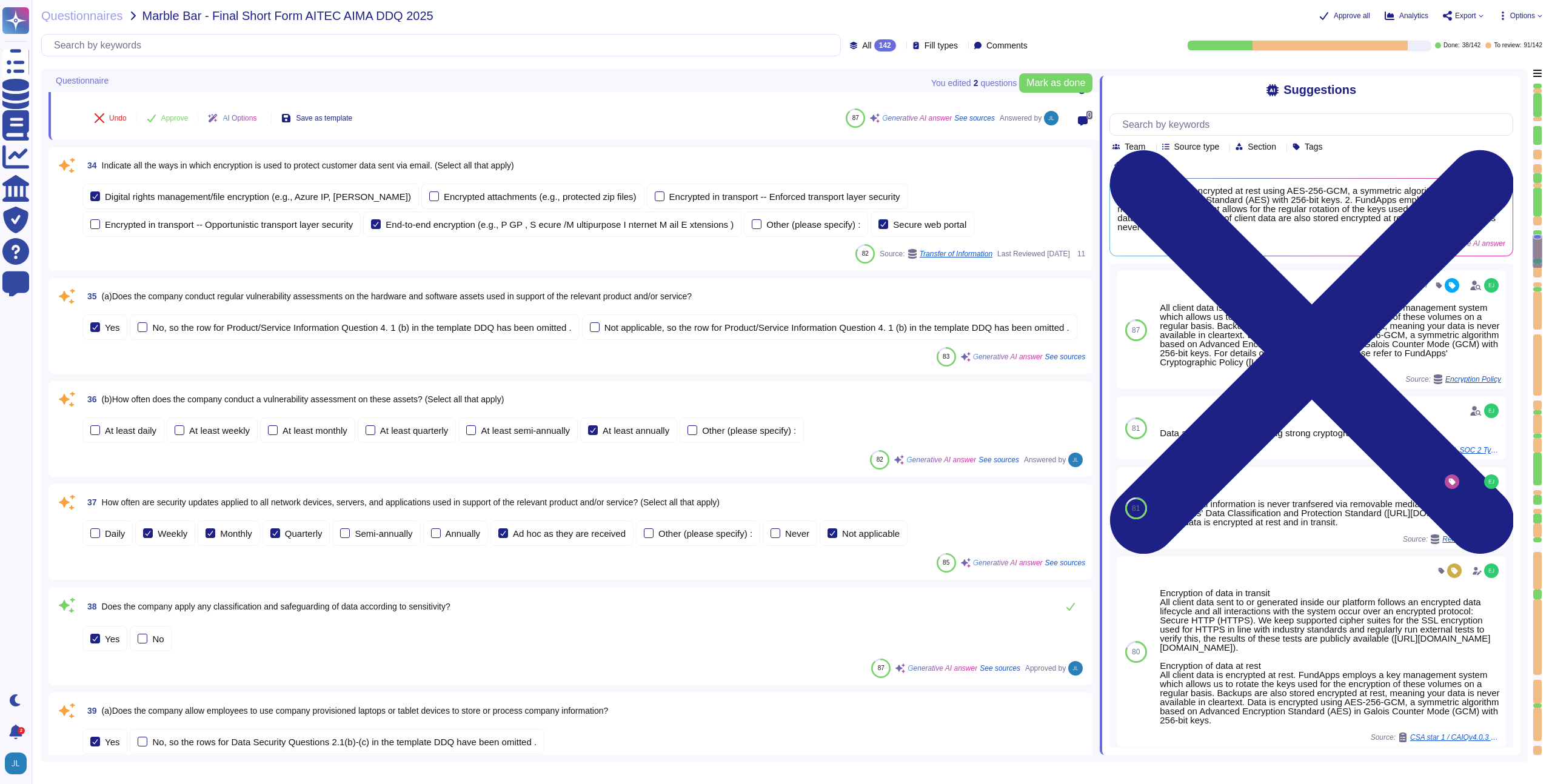
click at [459, 167] on span "Indicate all the ways in which encryption is used to protect customer data sent…" at bounding box center [308, 165] width 412 height 9
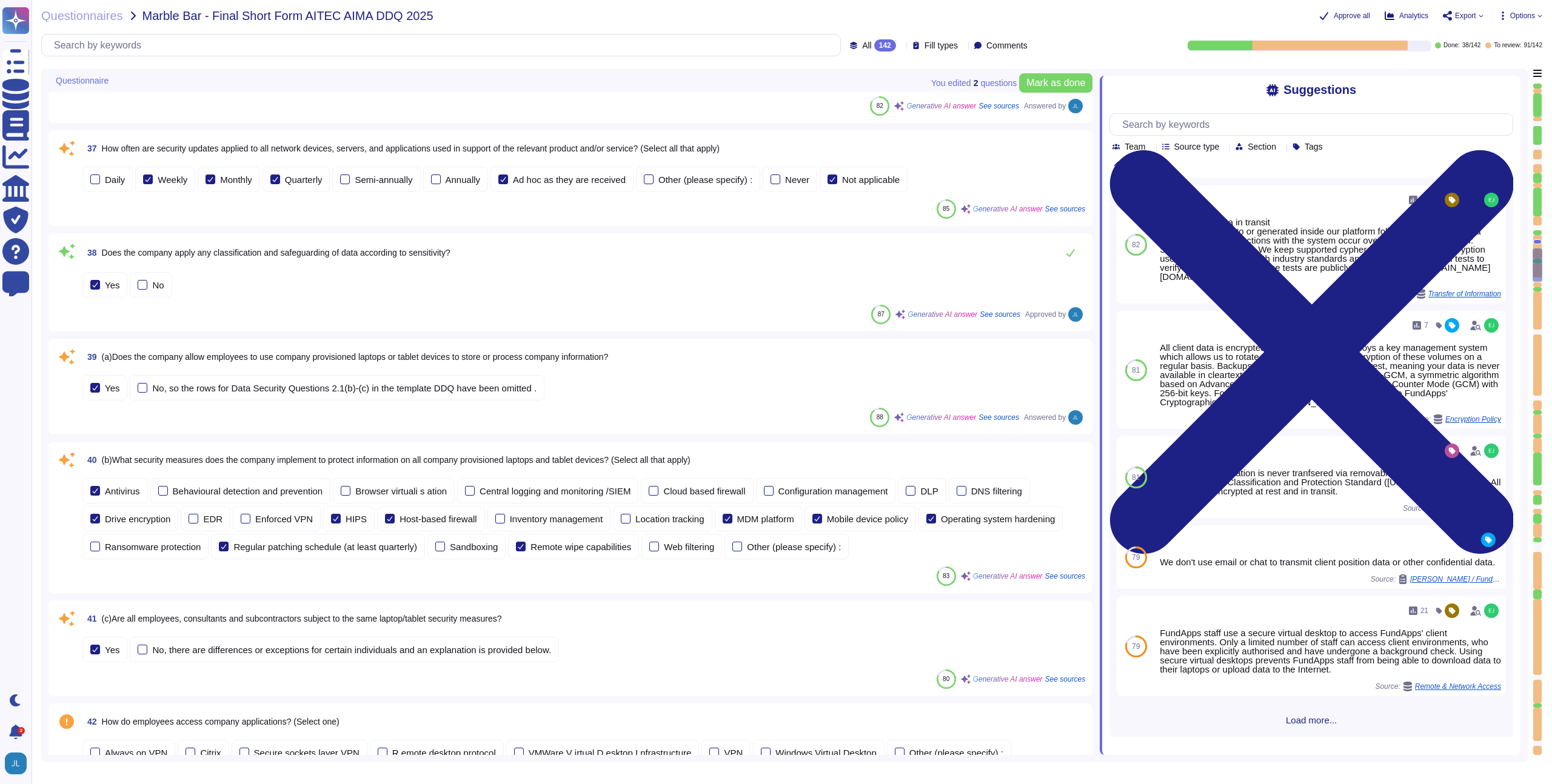
scroll to position [3895, 0]
